Goal: Find specific page/section

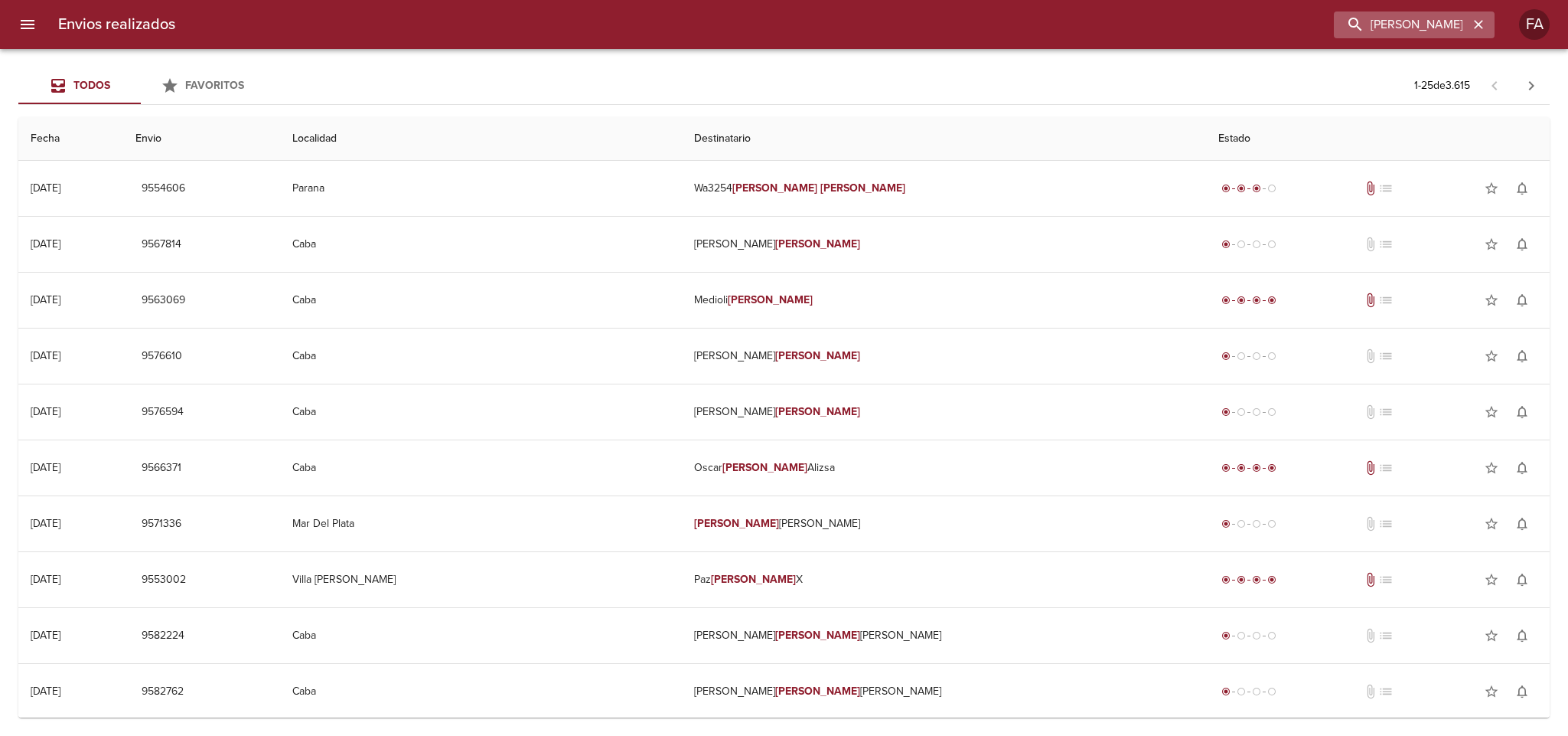
click at [1477, 25] on icon "button" at bounding box center [1478, 25] width 10 height 10
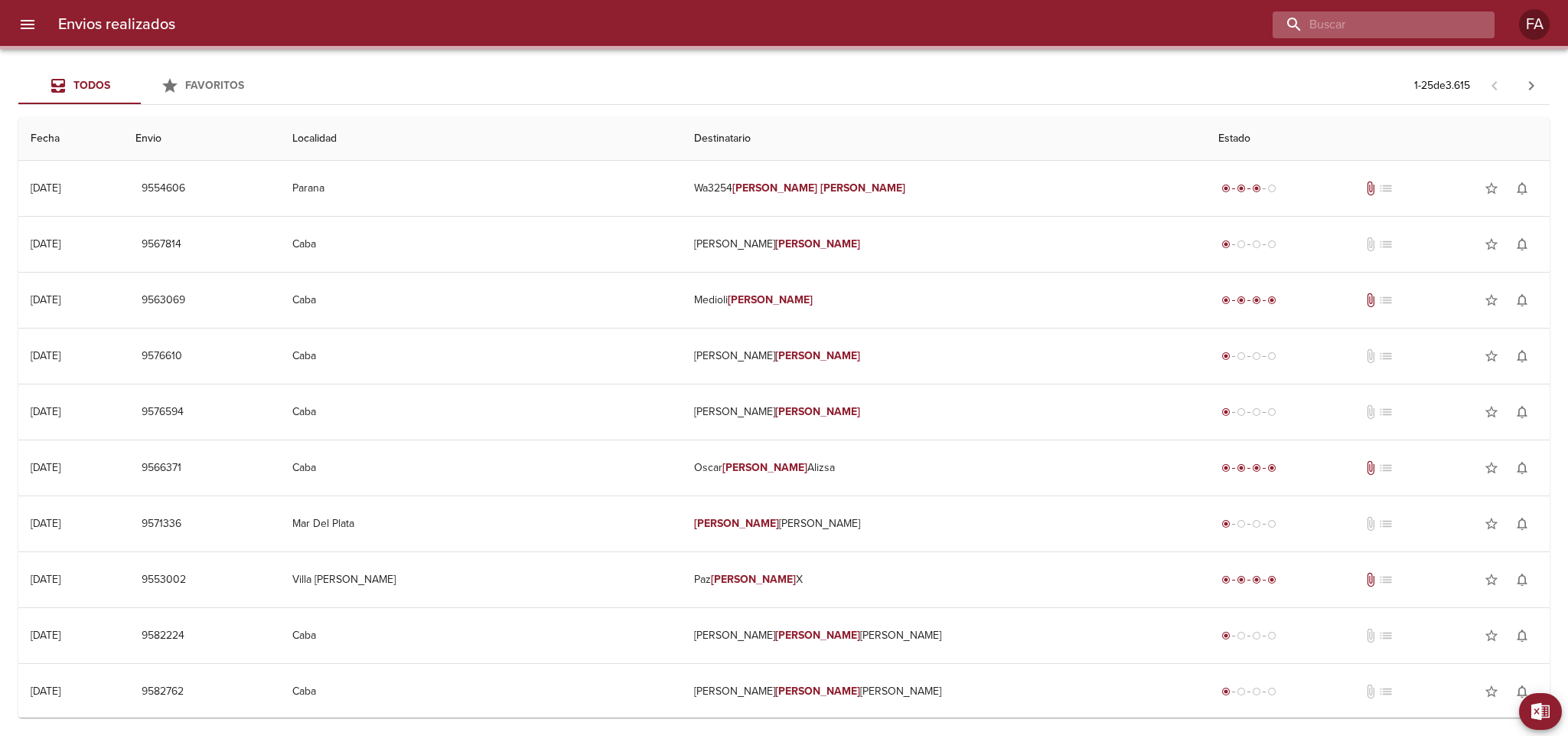
click at [1454, 28] on input "buscar" at bounding box center [1370, 25] width 196 height 27
paste input "[PERSON_NAME]"
type input "[PERSON_NAME]"
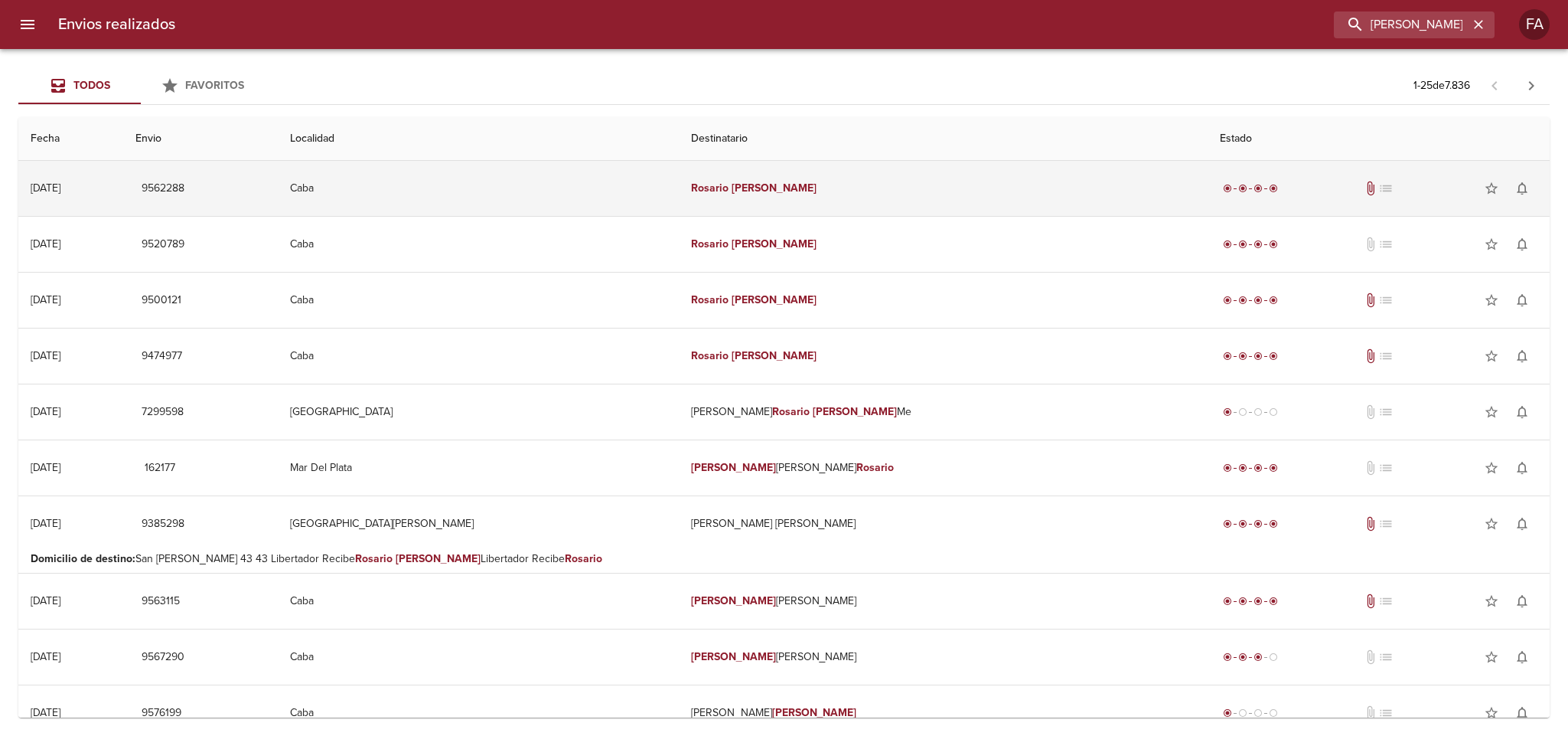
click at [570, 190] on td "Caba" at bounding box center [477, 189] width 401 height 56
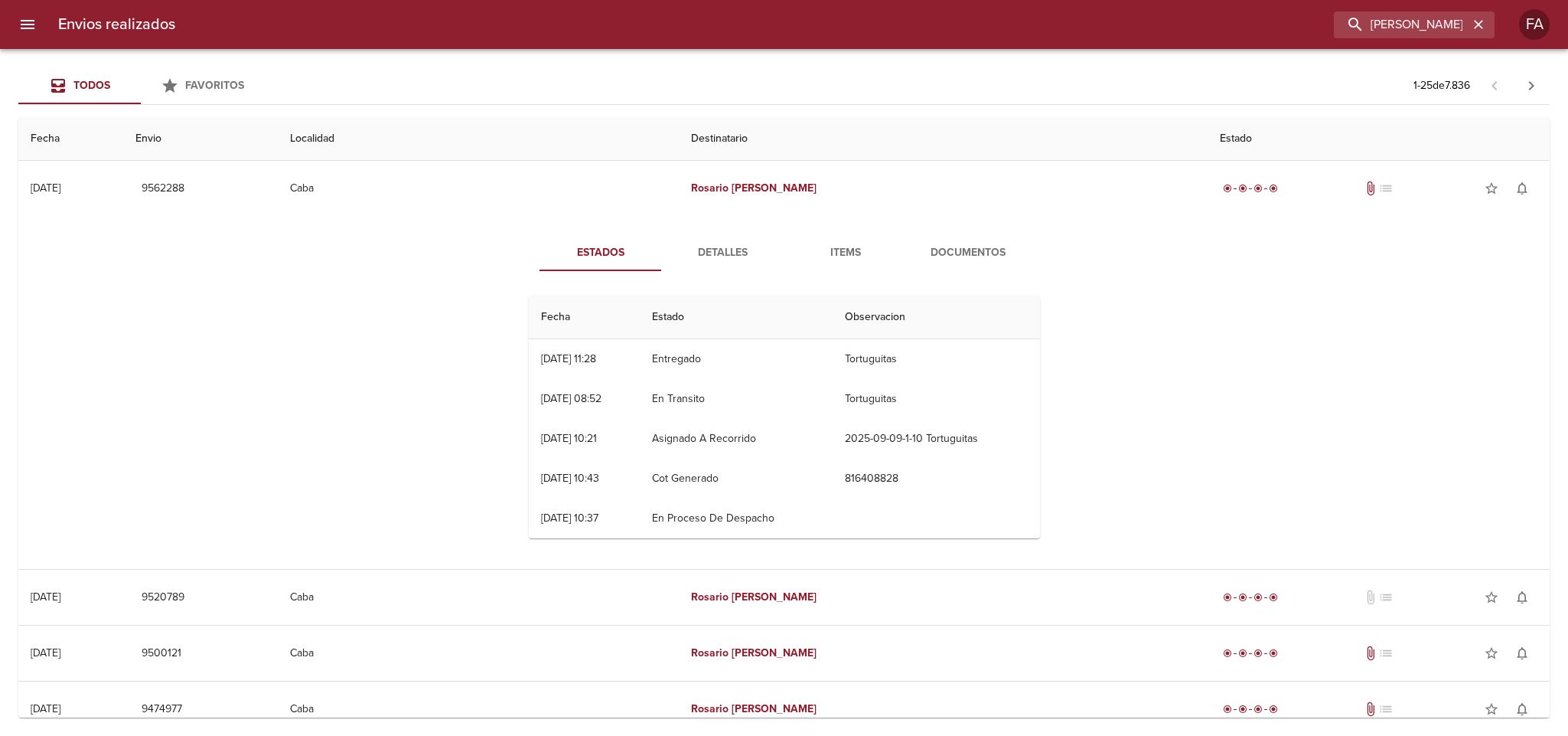
click at [749, 246] on span "Detalles" at bounding box center [722, 253] width 104 height 19
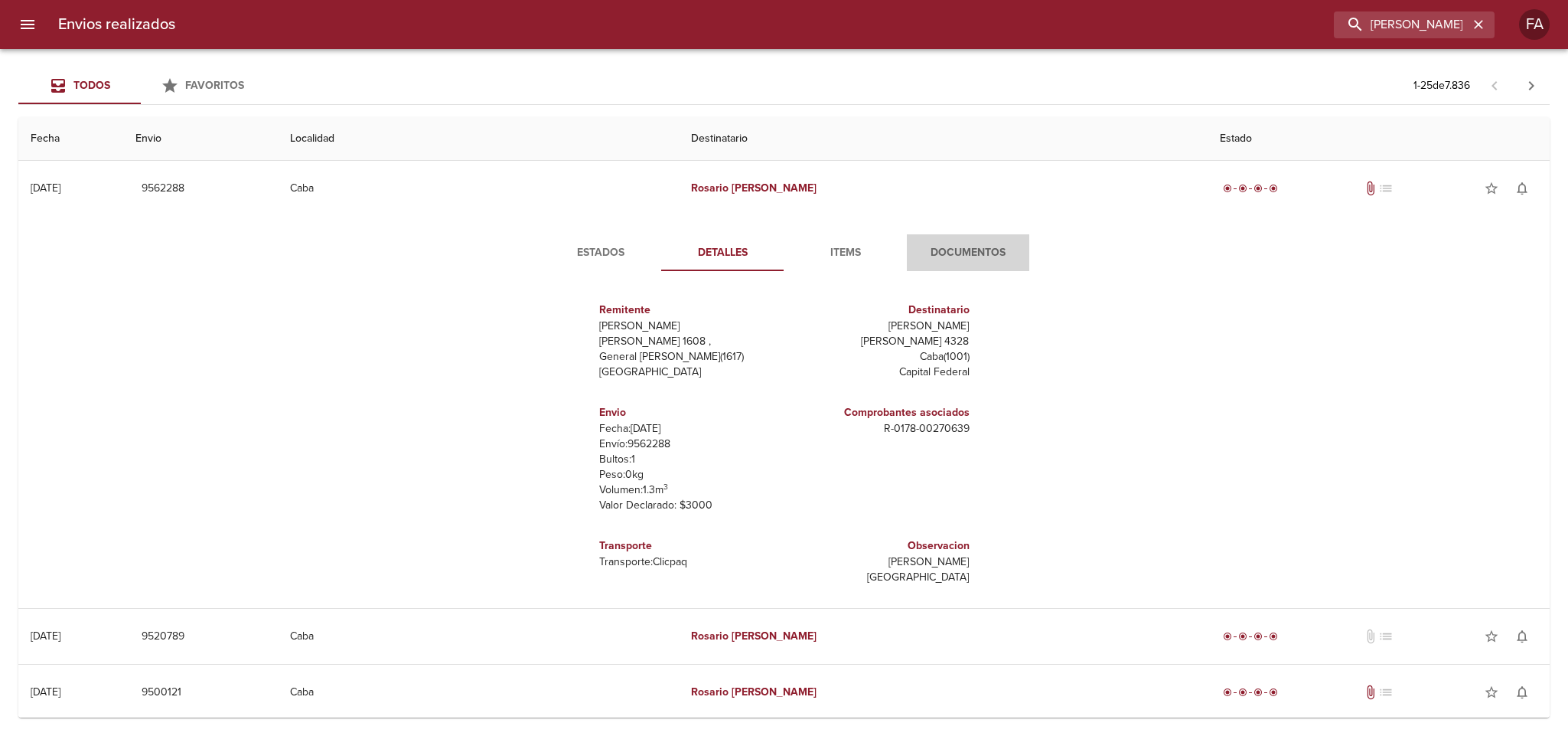
click at [996, 241] on button "Documentos" at bounding box center [968, 253] width 122 height 36
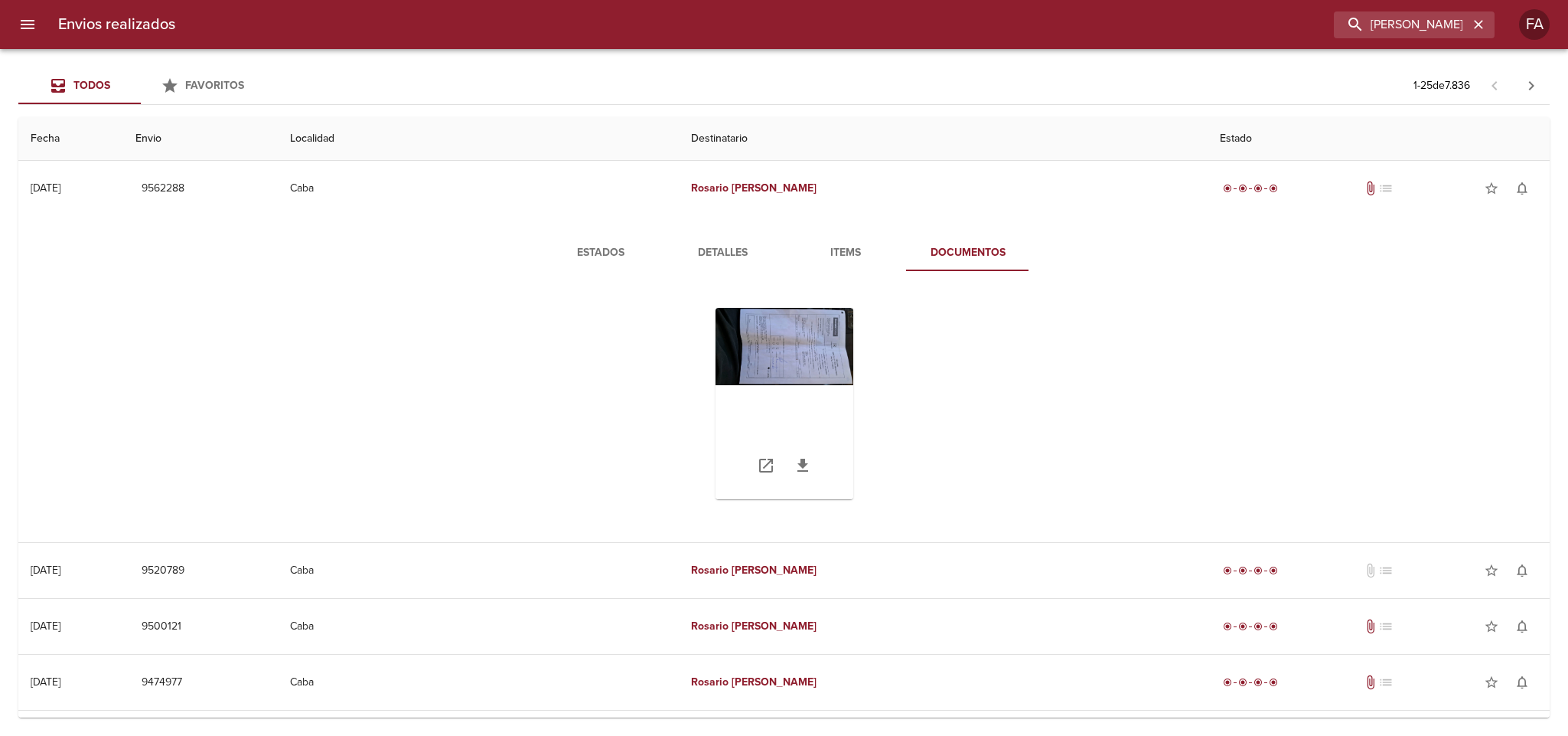
click at [765, 316] on div "Tabla de envíos del cliente" at bounding box center [784, 404] width 138 height 191
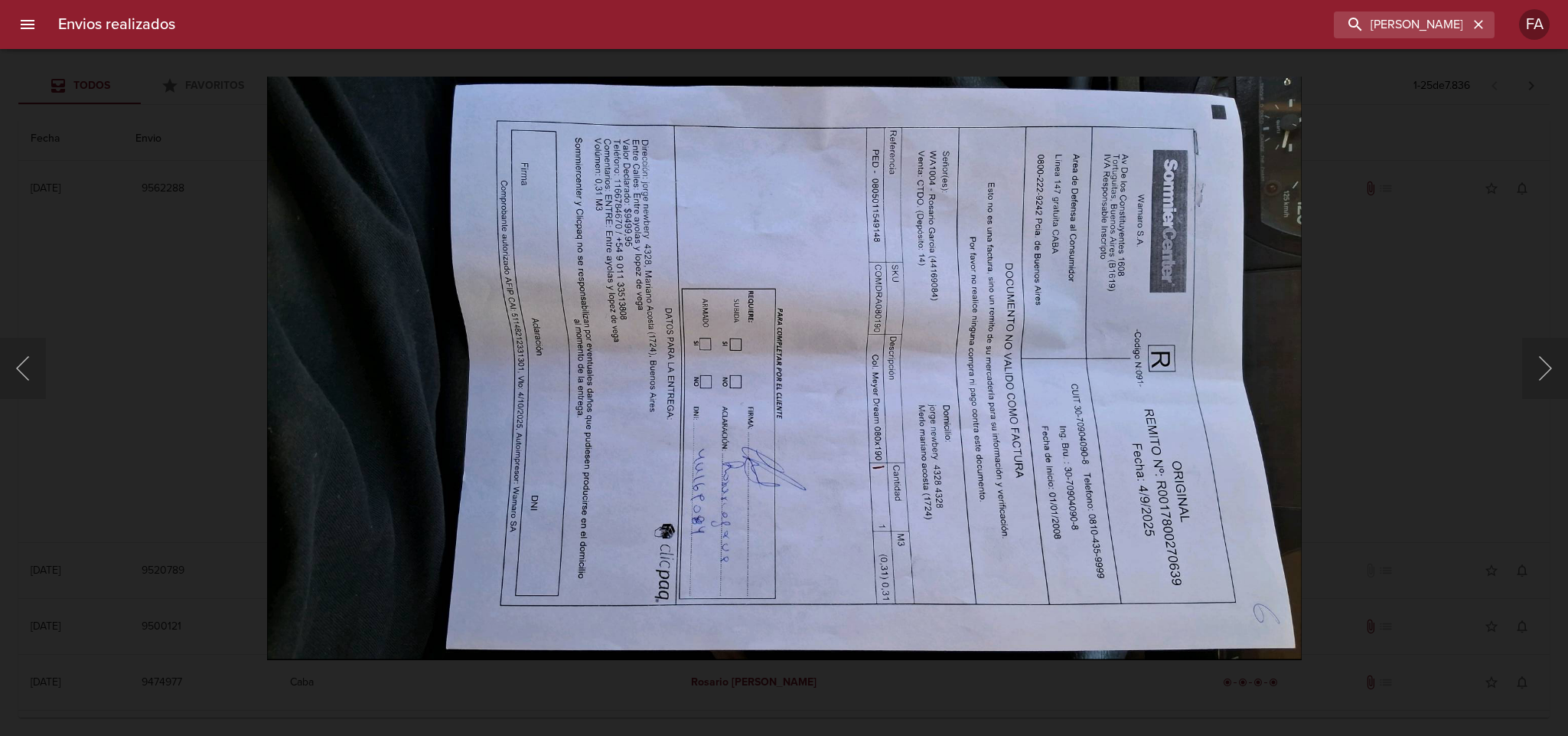
click at [1034, 310] on img "Lightbox" at bounding box center [783, 368] width 1034 height 583
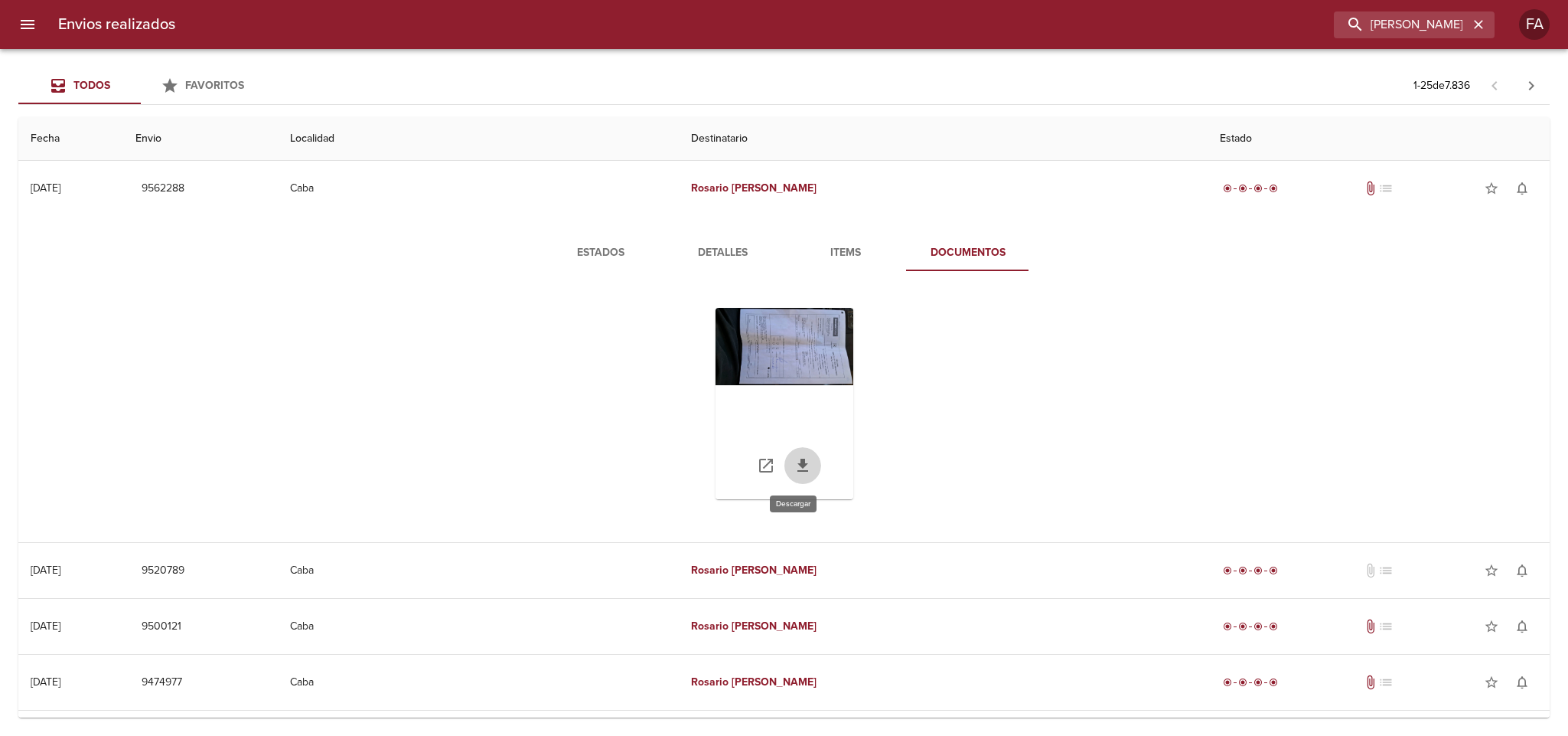
click at [784, 469] on link "Tabla de envíos del cliente" at bounding box center [803, 465] width 36 height 36
